Goal: Transaction & Acquisition: Purchase product/service

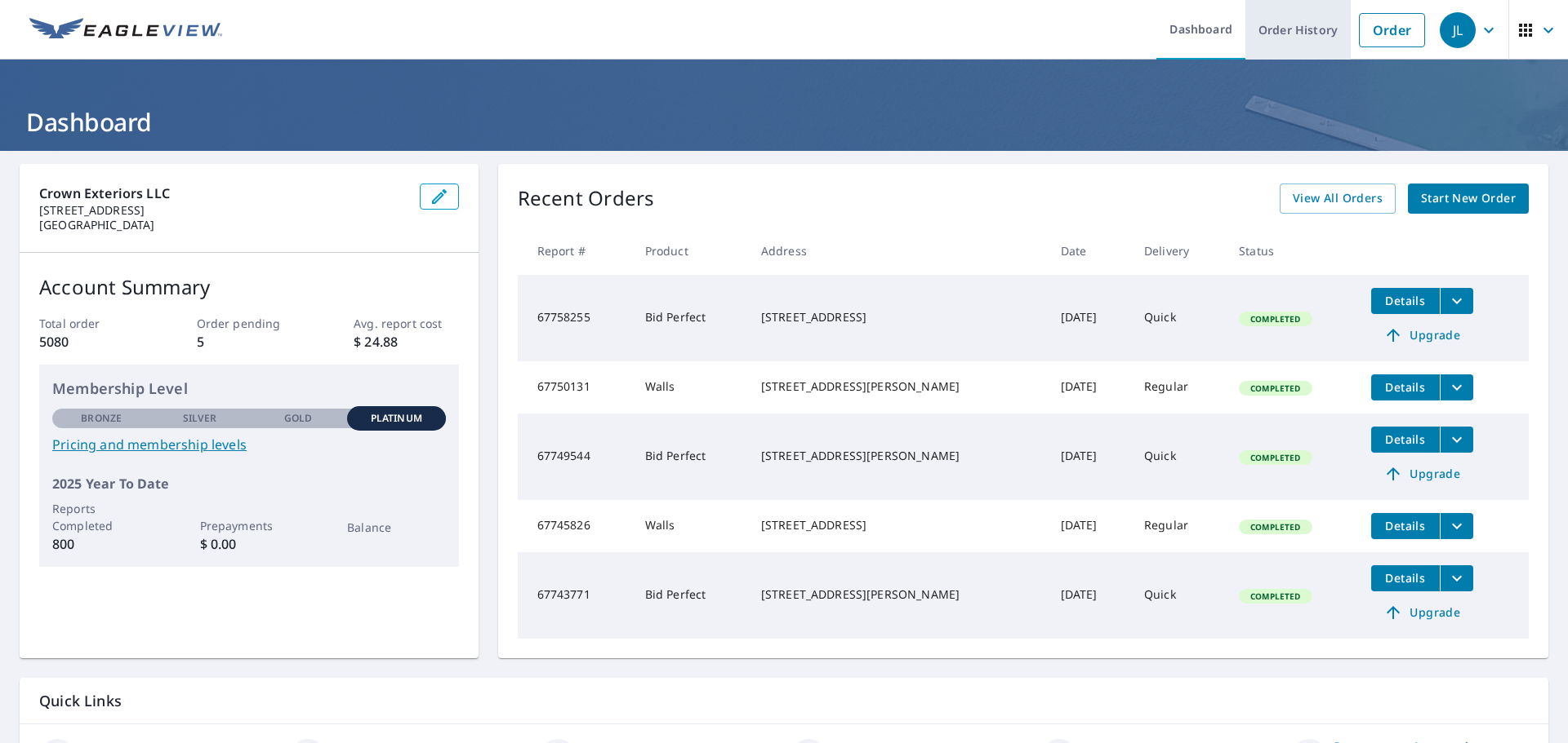
drag, startPoint x: 1370, startPoint y: 35, endPoint x: 1282, endPoint y: 35, distance: 88.0
click at [1370, 35] on link "Order" at bounding box center [1391, 30] width 66 height 35
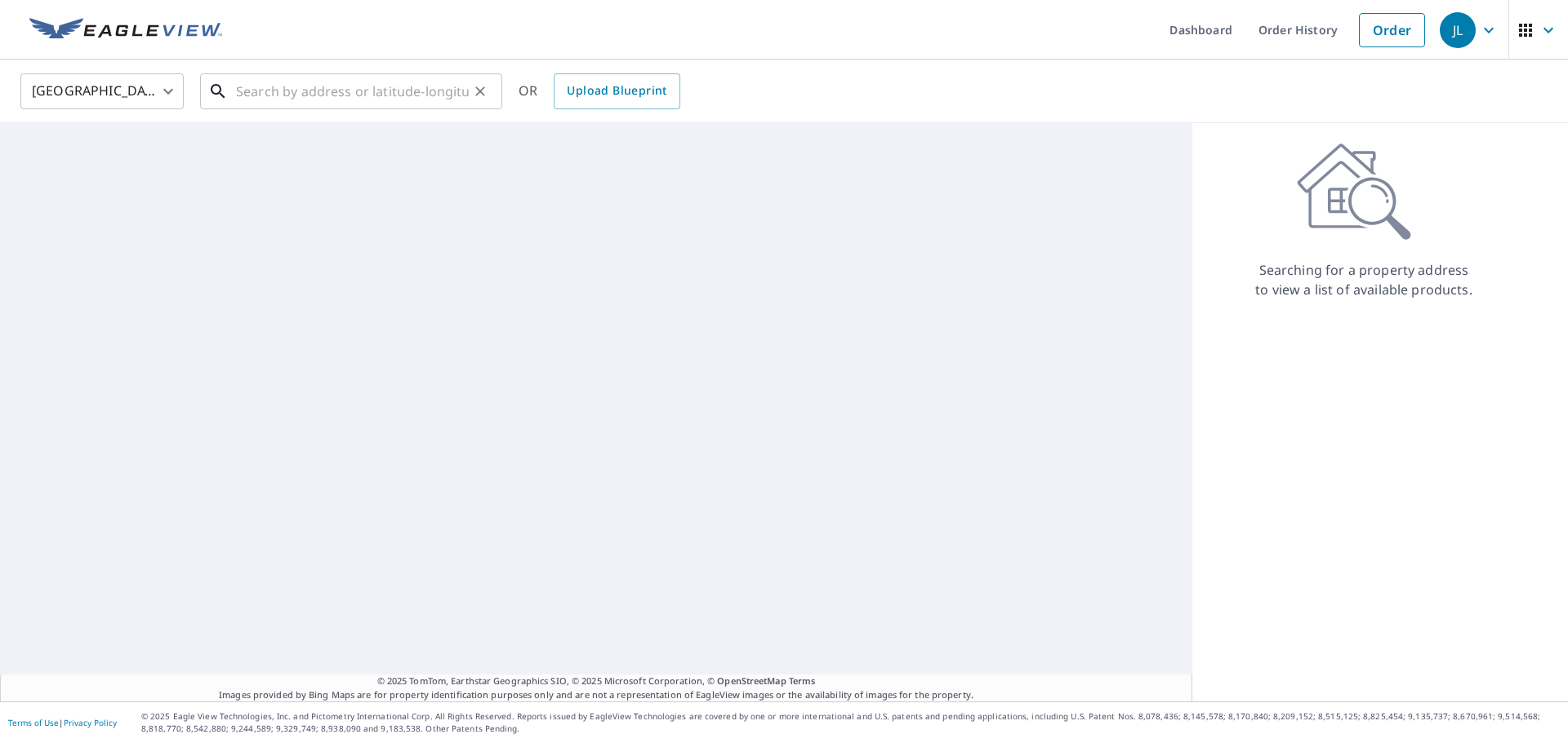
click at [410, 93] on input "text" at bounding box center [352, 91] width 232 height 45
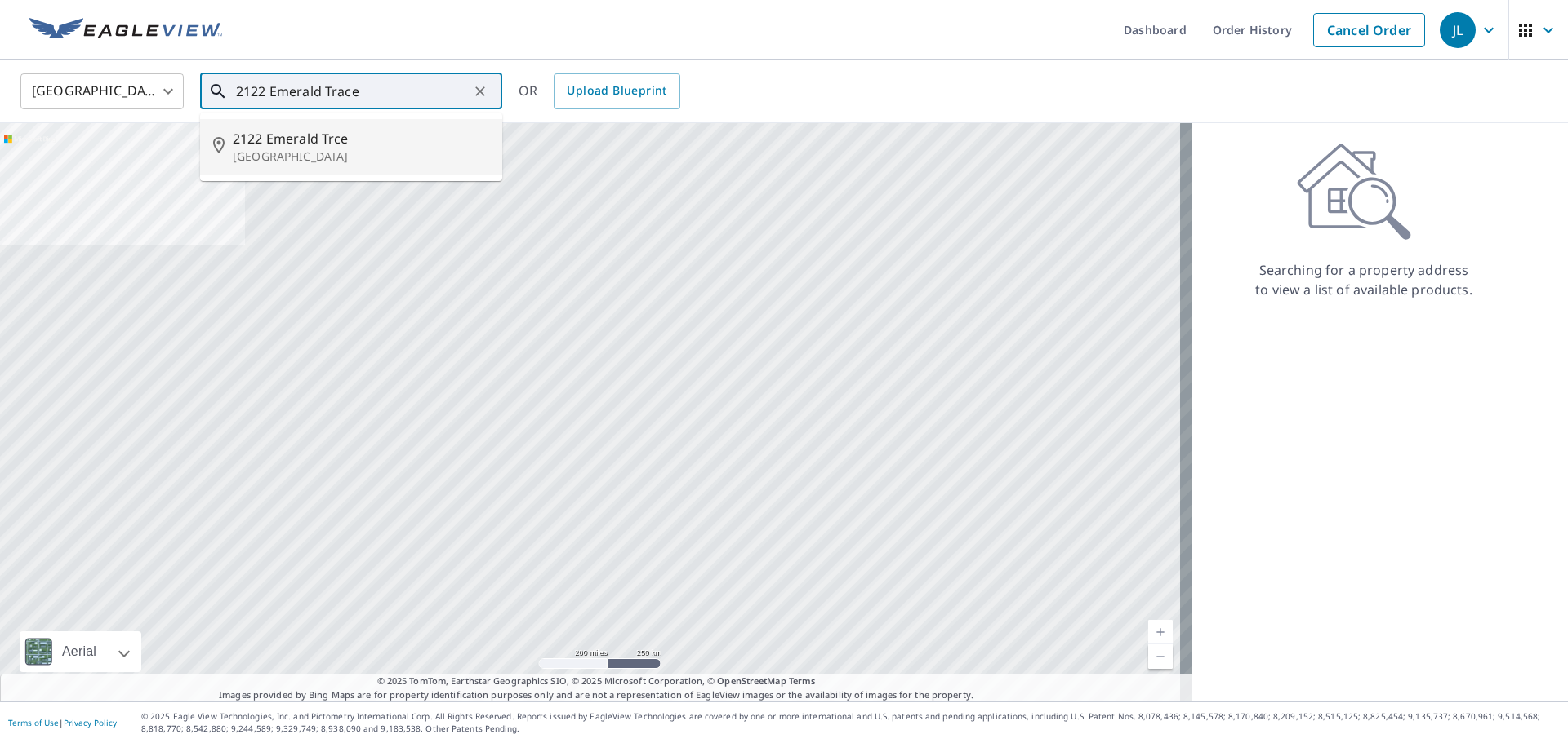
click at [276, 150] on p "[GEOGRAPHIC_DATA]" at bounding box center [360, 156] width 256 height 17
type input "[STREET_ADDRESS]"
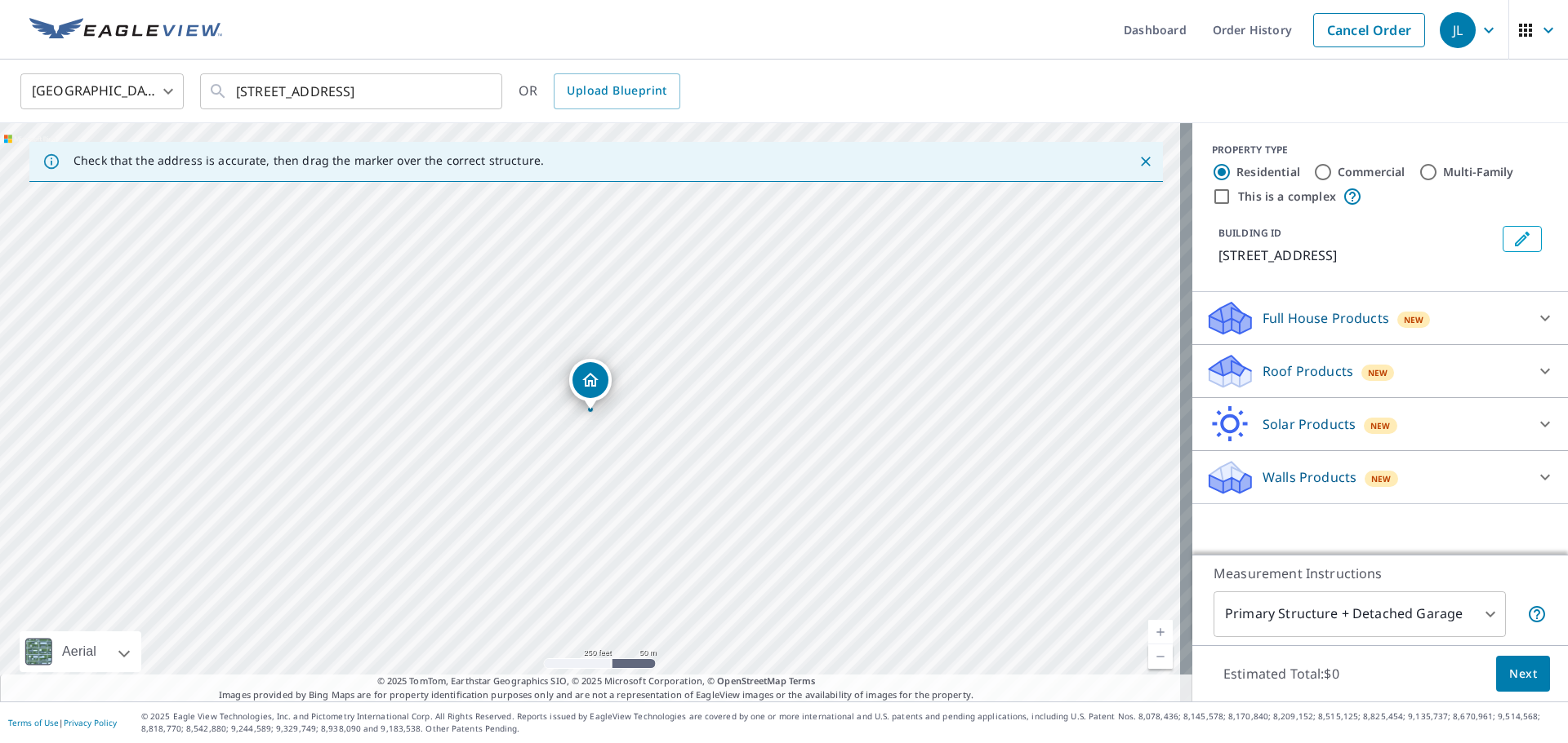
click at [1332, 377] on p "Roof Products" at bounding box center [1308, 372] width 91 height 20
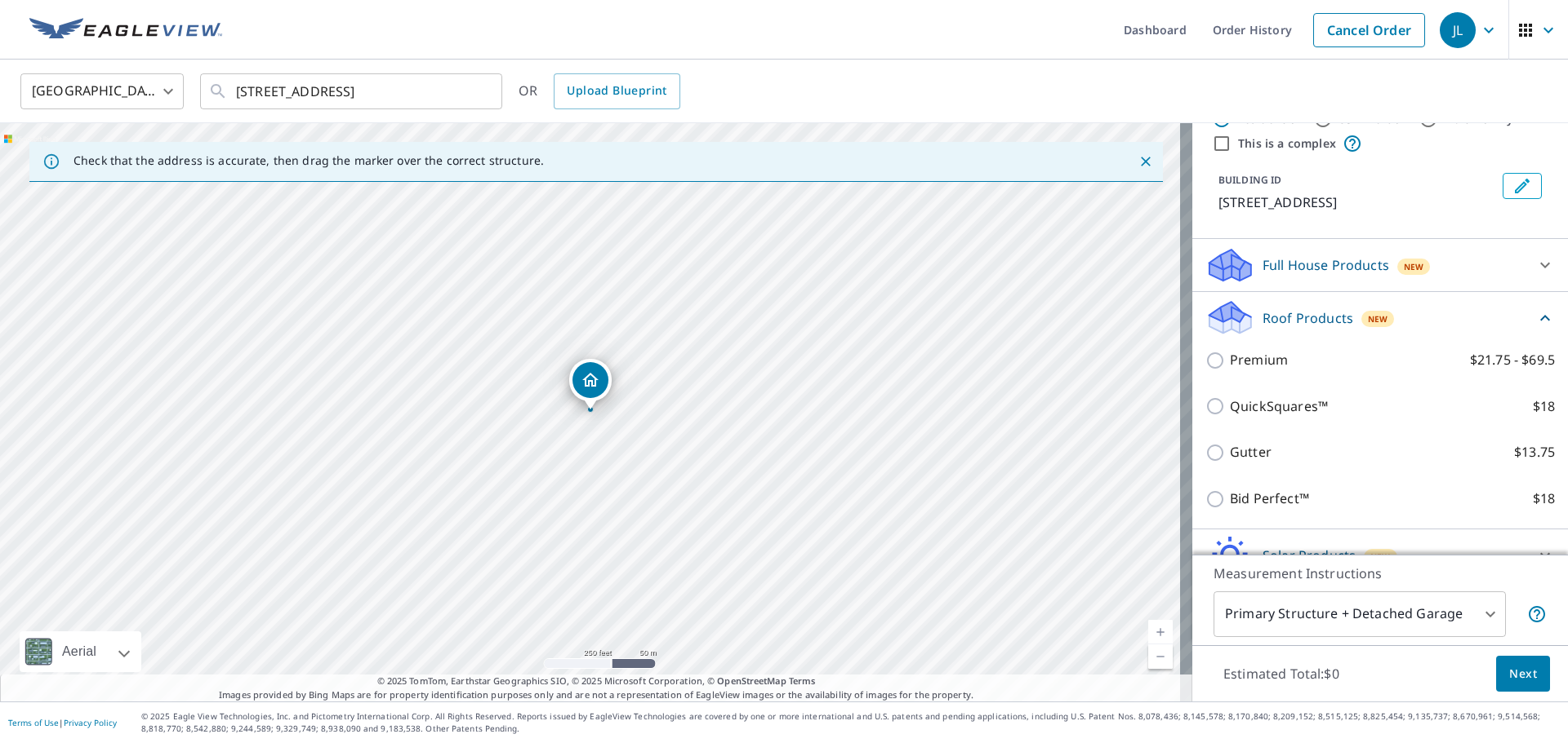
scroll to position [133, 0]
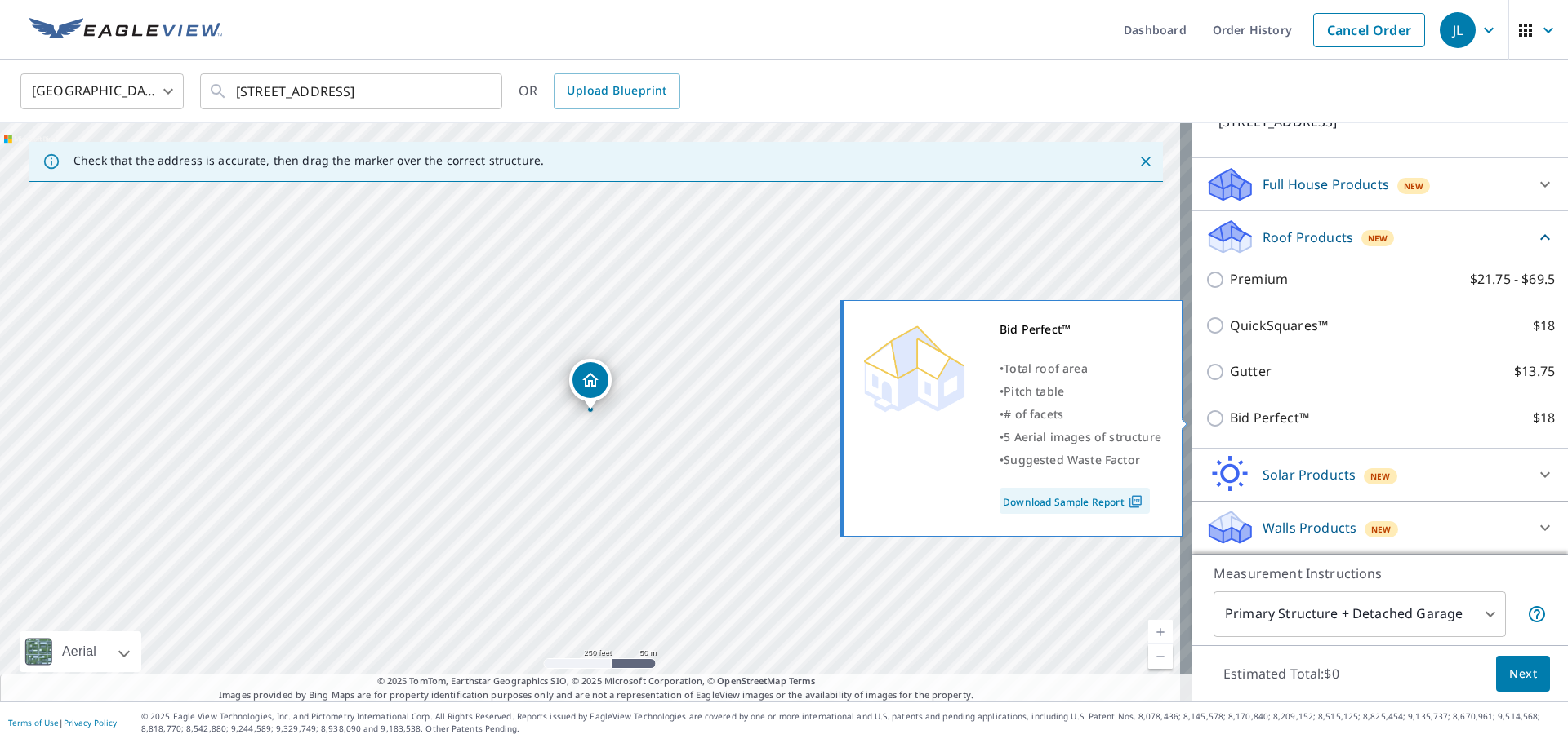
click at [1205, 423] on input "Bid Perfect™ $18" at bounding box center [1217, 419] width 25 height 20
checkbox input "true"
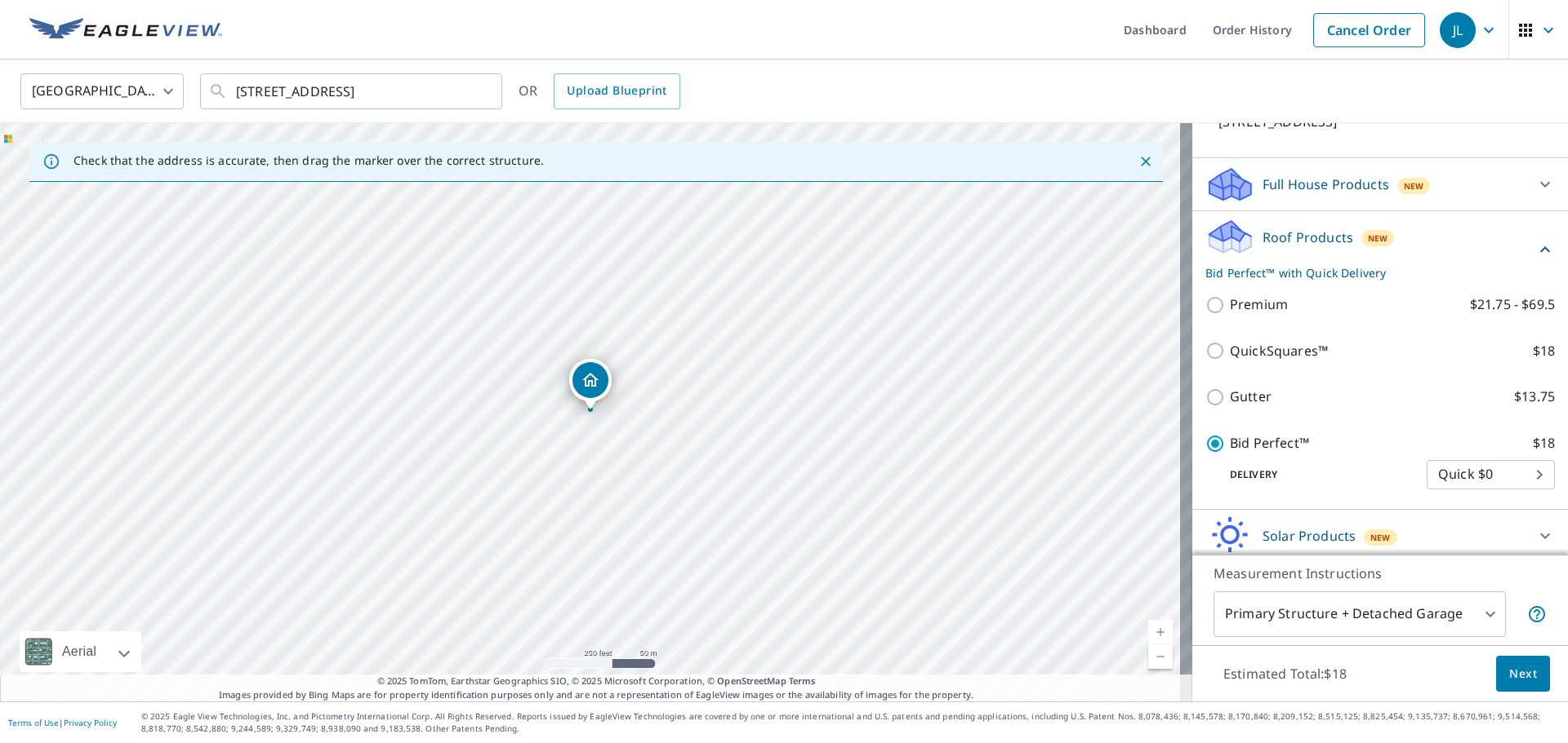
click at [1509, 674] on span "Next" at bounding box center [1523, 674] width 28 height 21
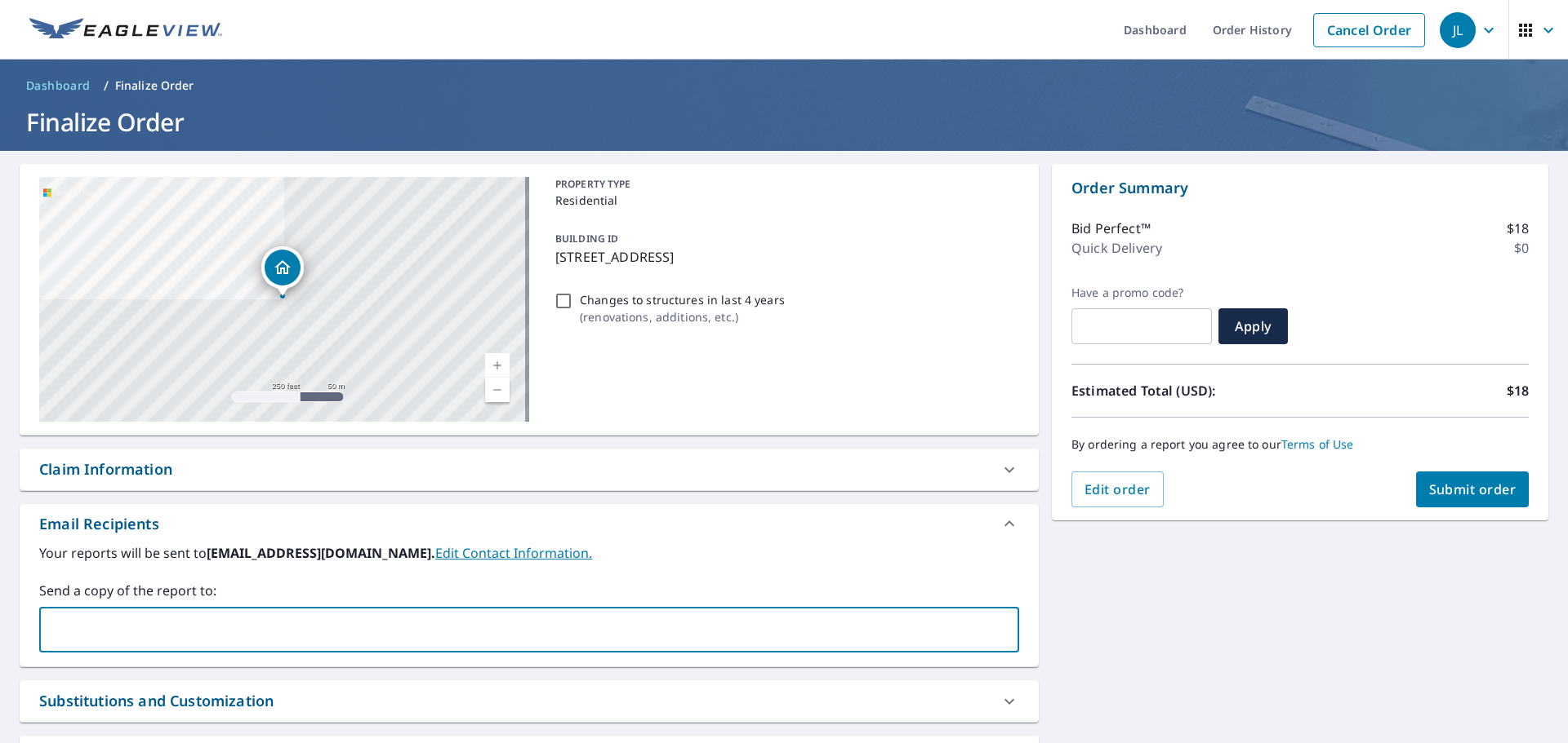
click at [263, 625] on input "text" at bounding box center [516, 629] width 940 height 31
type input "[PERSON_NAME][EMAIL_ADDRESS][DOMAIN_NAME]"
click at [1268, 633] on div "[STREET_ADDRESS] Aerial Road A standard road map Aerial A detailed look from ab…" at bounding box center [784, 496] width 1568 height 691
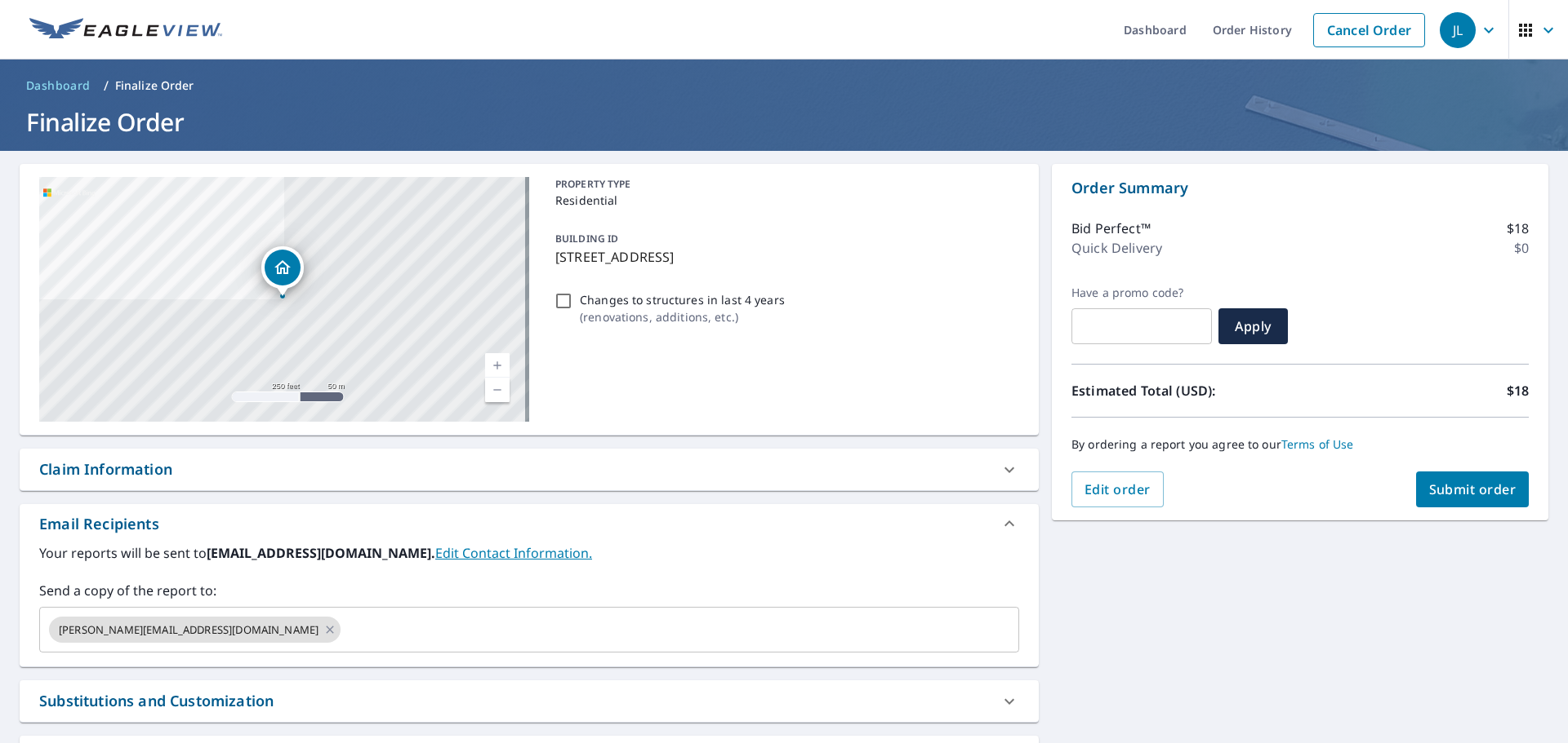
click at [1429, 494] on span "Submit order" at bounding box center [1472, 489] width 87 height 18
